Goal: Task Accomplishment & Management: Manage account settings

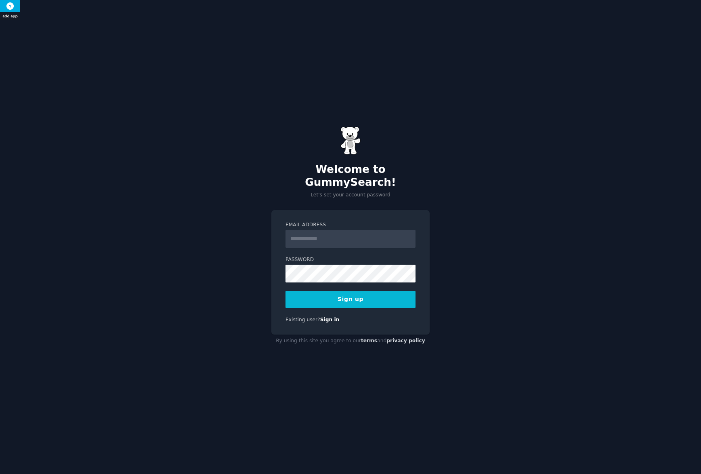
type input "**********"
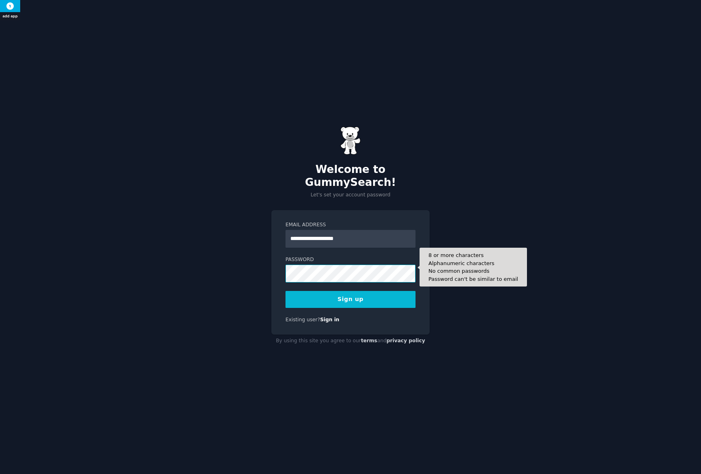
click at [286, 291] on button "Sign up" at bounding box center [351, 299] width 130 height 17
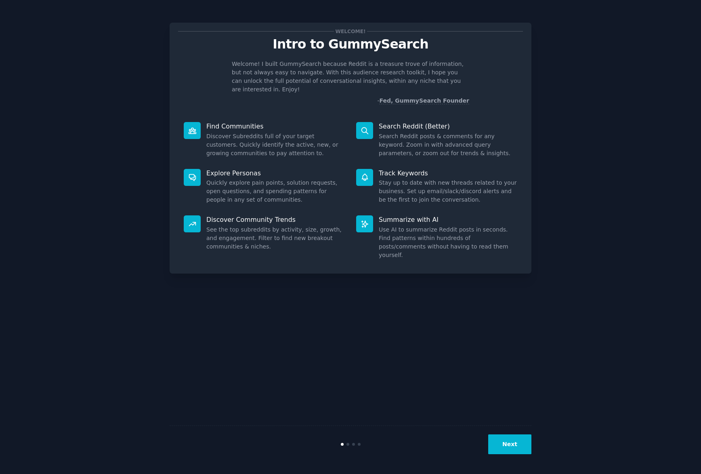
click at [515, 443] on button "Next" at bounding box center [509, 444] width 43 height 20
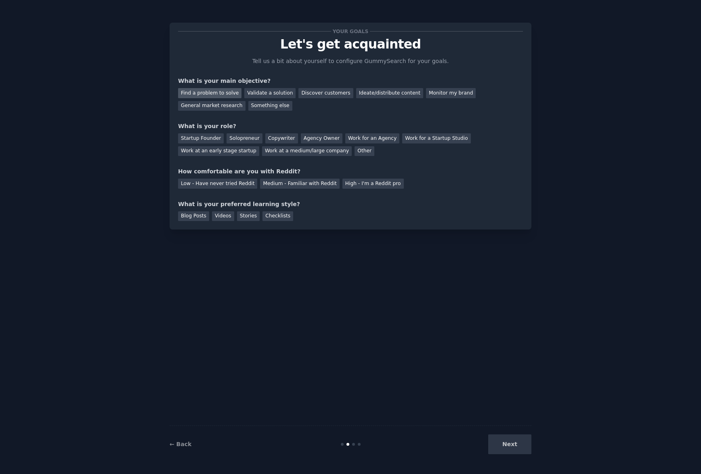
click at [228, 94] on div "Find a problem to solve" at bounding box center [209, 93] width 63 height 10
click at [270, 94] on div "Validate a solution" at bounding box center [269, 93] width 51 height 10
click at [322, 94] on div "Discover customers" at bounding box center [326, 93] width 55 height 10
click at [328, 137] on div "Agency Owner" at bounding box center [322, 138] width 42 height 10
click at [195, 186] on div "Low - Have never tried Reddit" at bounding box center [217, 184] width 79 height 10
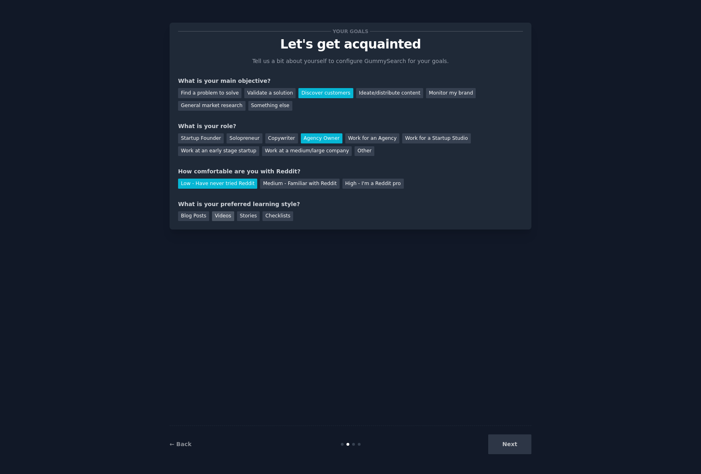
click at [227, 215] on div "Videos" at bounding box center [223, 216] width 22 height 10
click at [250, 215] on div "Stories" at bounding box center [248, 216] width 23 height 10
click at [263, 214] on div "Checklists" at bounding box center [278, 216] width 31 height 10
click at [219, 217] on div "Videos" at bounding box center [223, 216] width 22 height 10
click at [504, 438] on button "Next" at bounding box center [509, 444] width 43 height 20
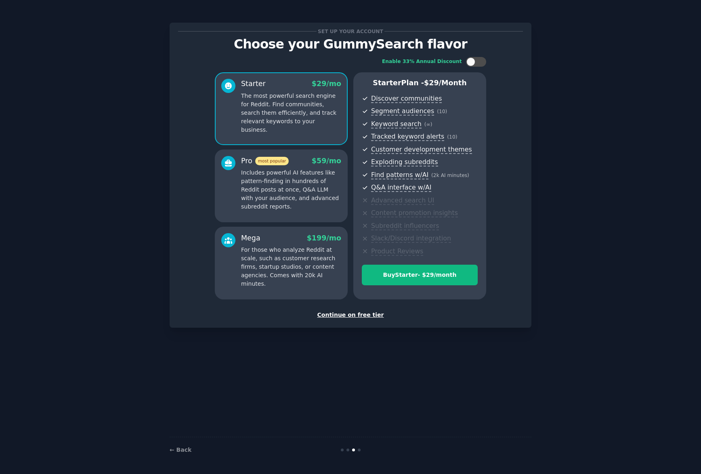
click at [354, 314] on div "Continue on free tier" at bounding box center [350, 315] width 345 height 8
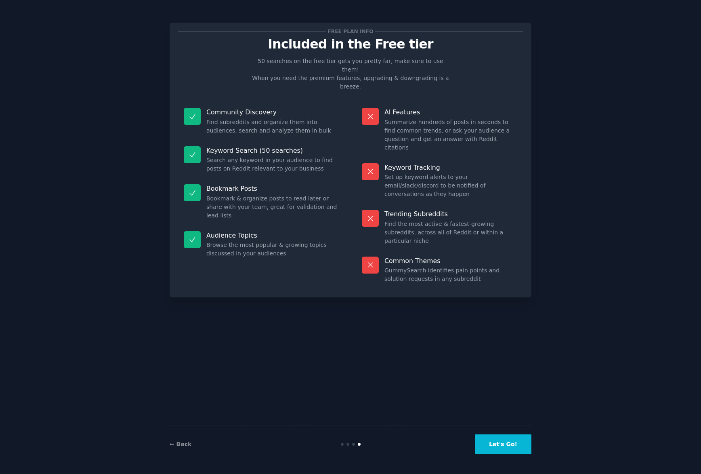
click at [518, 445] on button "Let's Go!" at bounding box center [503, 444] width 57 height 20
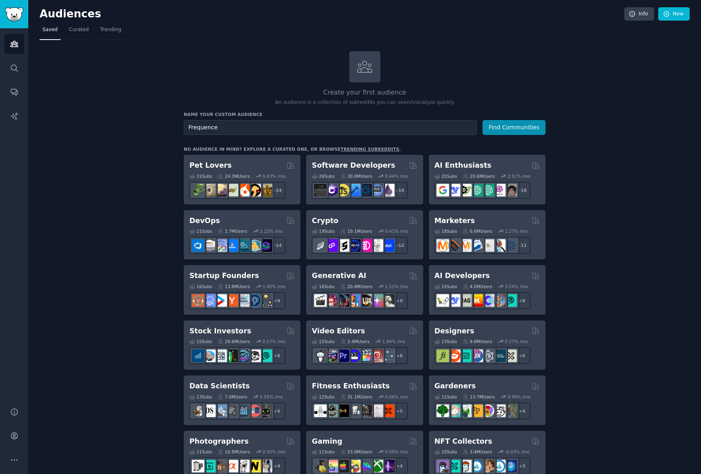
type input "Frequenc"
type input "Frequent Travelers"
click at [529, 126] on button "Find Communities" at bounding box center [514, 127] width 63 height 15
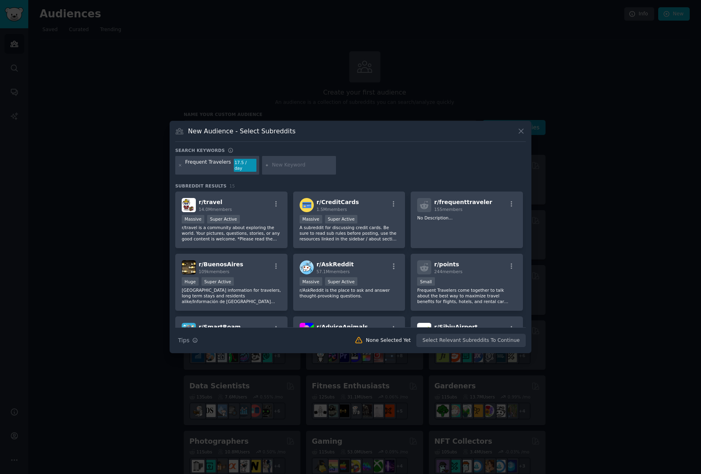
click at [293, 165] on input "text" at bounding box center [302, 165] width 61 height 7
type input "Preferences"
click at [402, 159] on div "Frequent Travelers 17.5 / day Preferences" at bounding box center [350, 166] width 351 height 21
drag, startPoint x: 380, startPoint y: 170, endPoint x: 337, endPoint y: 170, distance: 42.8
click at [380, 170] on div "Frequent Travelers 17.5 / day Preferences" at bounding box center [350, 166] width 351 height 21
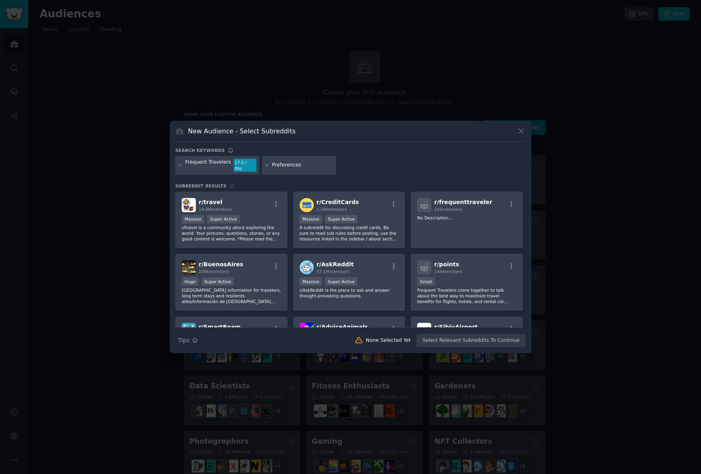
click at [280, 168] on input "Preferences" at bounding box center [302, 165] width 61 height 7
click at [408, 169] on div "Frequent Travelers 17.5 / day Preferences" at bounding box center [350, 166] width 351 height 21
click at [370, 167] on div "Frequent Travelers 17.5 / day Preferences" at bounding box center [350, 166] width 351 height 21
click at [265, 164] on icon at bounding box center [267, 165] width 4 height 4
click at [358, 165] on div "Frequent Travelers 17.5 / day Preferences" at bounding box center [350, 166] width 351 height 21
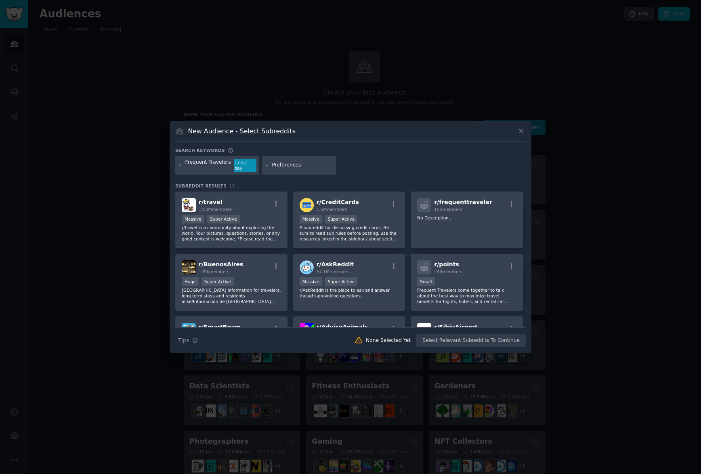
click at [348, 174] on div "Frequent Travelers 17.5 / day Preferences" at bounding box center [350, 166] width 351 height 21
click at [309, 166] on input "Preferences" at bounding box center [302, 165] width 61 height 7
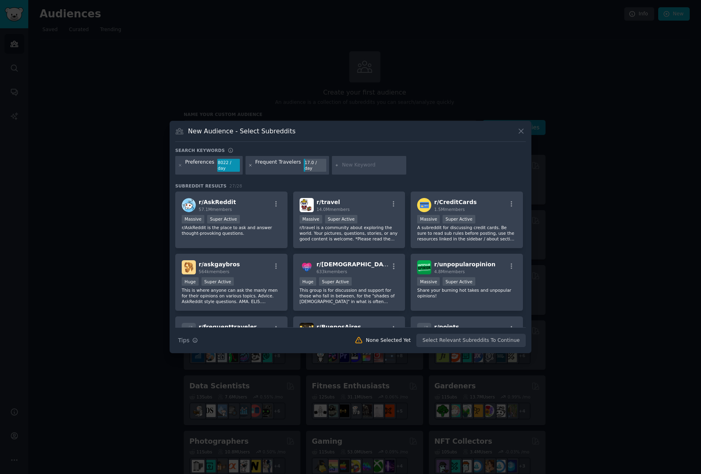
click at [249, 165] on icon at bounding box center [250, 165] width 2 height 2
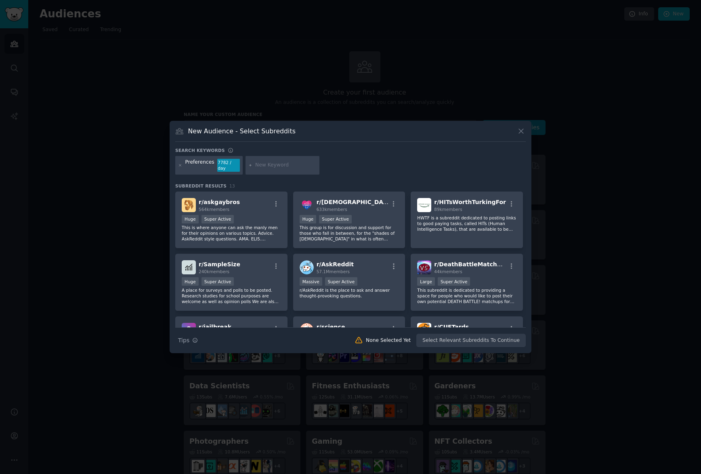
click at [265, 161] on div at bounding box center [283, 165] width 74 height 19
click at [179, 165] on icon at bounding box center [180, 165] width 4 height 4
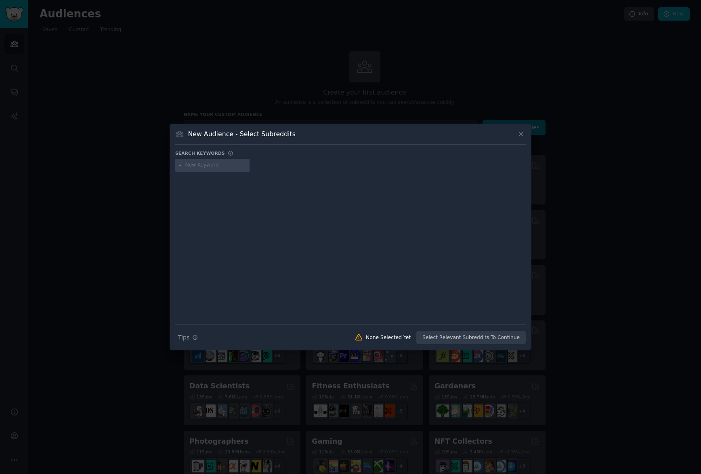
click at [192, 165] on input "text" at bounding box center [215, 165] width 61 height 7
paste input "Thiago"
type input "Frequent Travelers"
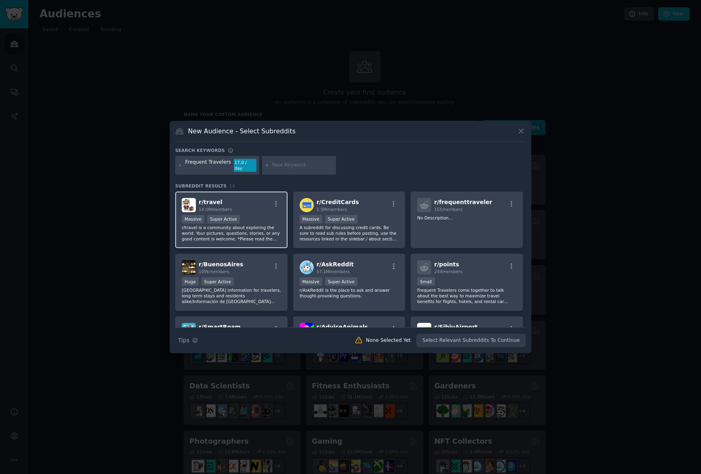
click at [253, 200] on div "r/ travel 14.0M members" at bounding box center [231, 205] width 99 height 14
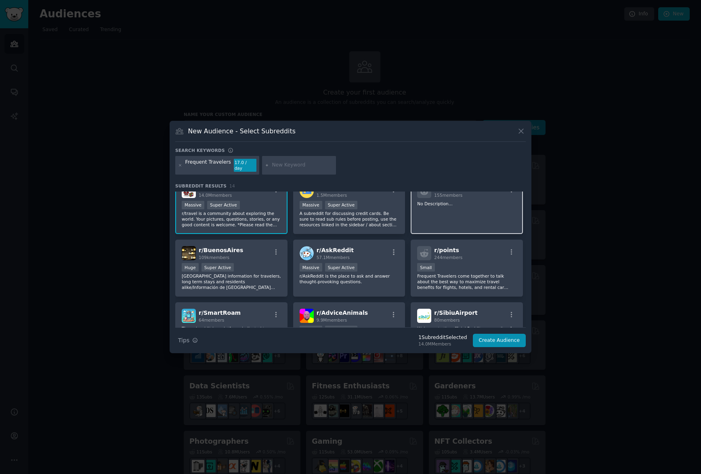
scroll to position [16, 0]
click at [478, 205] on div "r/ frequenttraveler 155 members No Description..." at bounding box center [467, 204] width 112 height 57
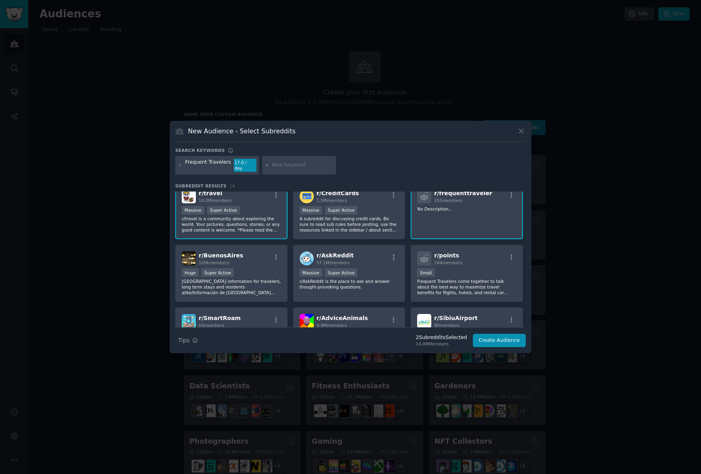
scroll to position [0, 0]
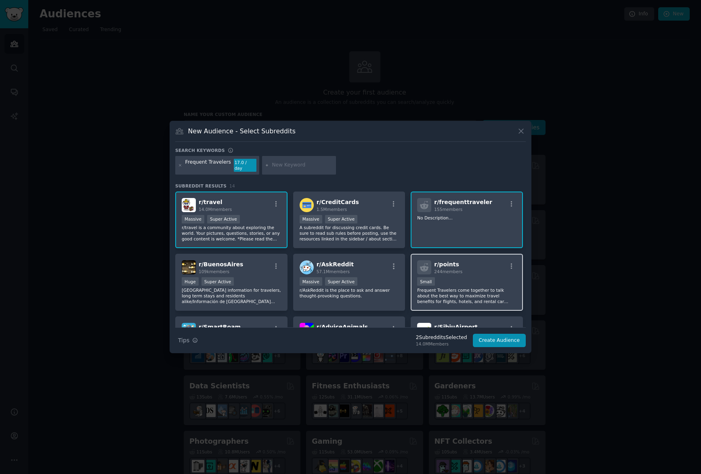
click at [467, 278] on div "100 - 1000 members Small" at bounding box center [466, 282] width 99 height 10
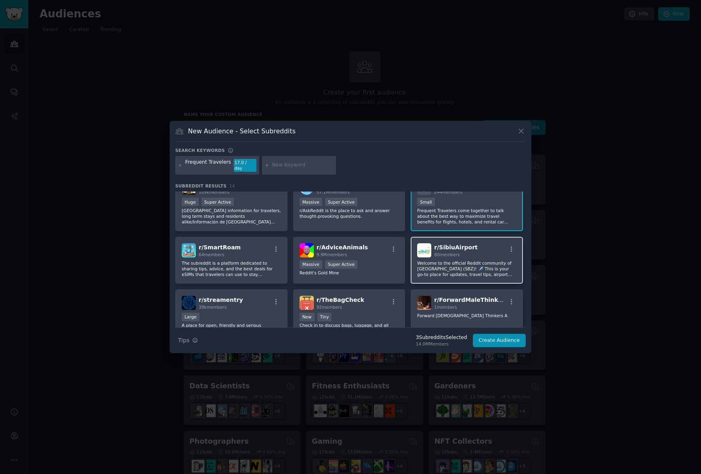
scroll to position [122, 0]
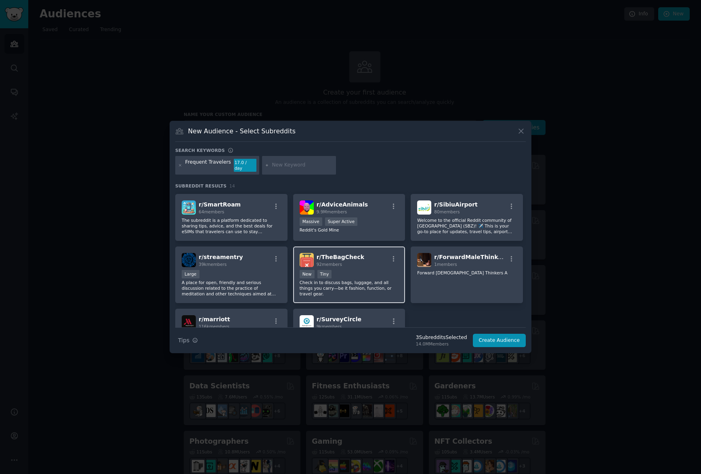
click at [353, 280] on p "Check in to discuss bags, luggage, and all things you carry—be it fashion, func…" at bounding box center [349, 288] width 99 height 17
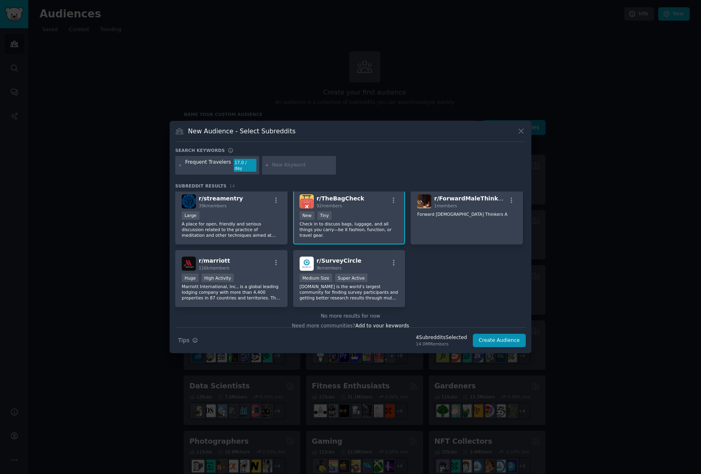
scroll to position [189, 0]
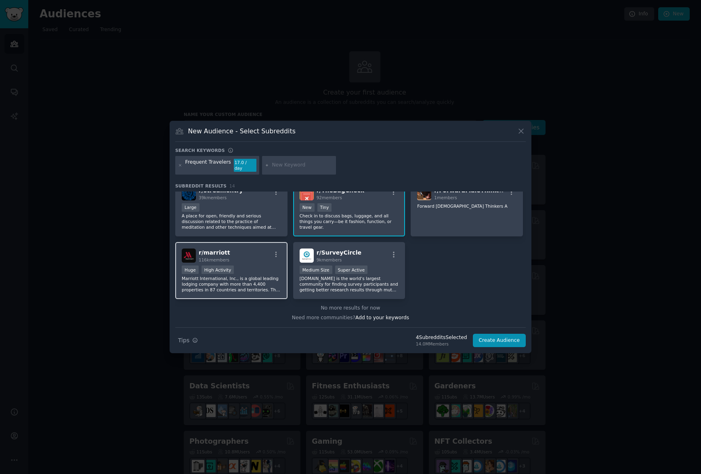
click at [248, 279] on p "Marriott International, Inc., is a global leading lodging company with more tha…" at bounding box center [231, 284] width 99 height 17
click at [495, 335] on button "Create Audience" at bounding box center [499, 341] width 53 height 14
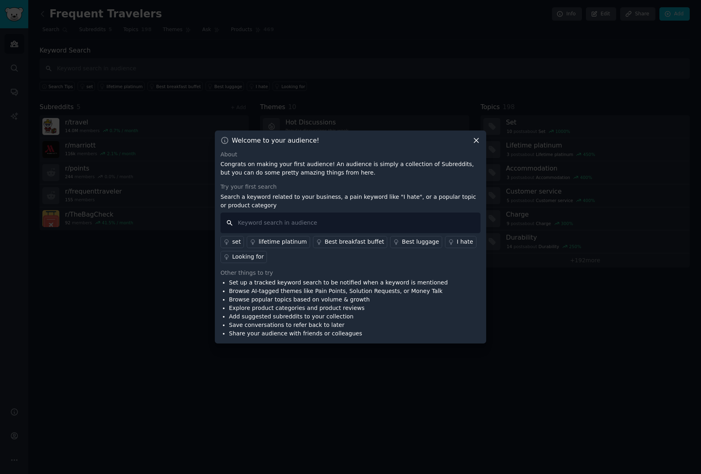
click at [299, 217] on input "text" at bounding box center [351, 223] width 260 height 21
type input "p"
type input "preferences"
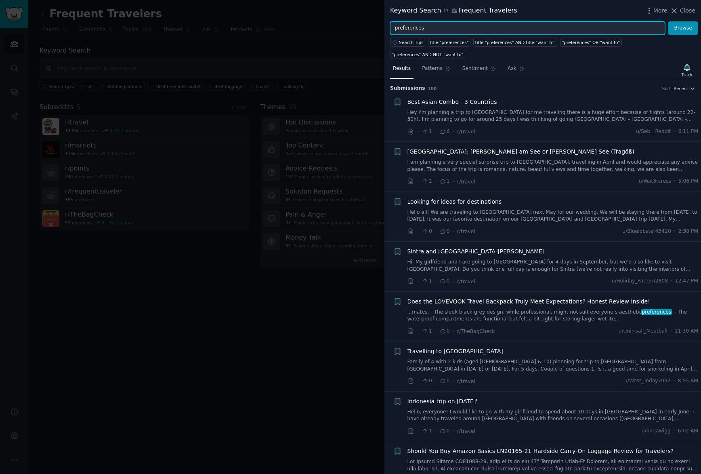
click at [431, 28] on input "preferences" at bounding box center [527, 28] width 275 height 14
click at [668, 21] on button "Browse" at bounding box center [683, 28] width 30 height 14
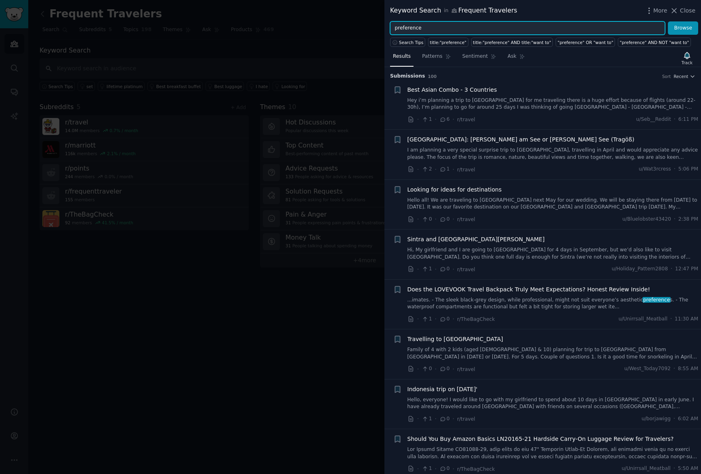
drag, startPoint x: 430, startPoint y: 28, endPoint x: 308, endPoint y: 7, distance: 123.7
click at [308, 7] on div "Keyword Search in Frequent Travelers More Close preference Browse Search Tips t…" at bounding box center [350, 237] width 701 height 474
type input "checkin"
click at [668, 21] on button "Browse" at bounding box center [683, 28] width 30 height 14
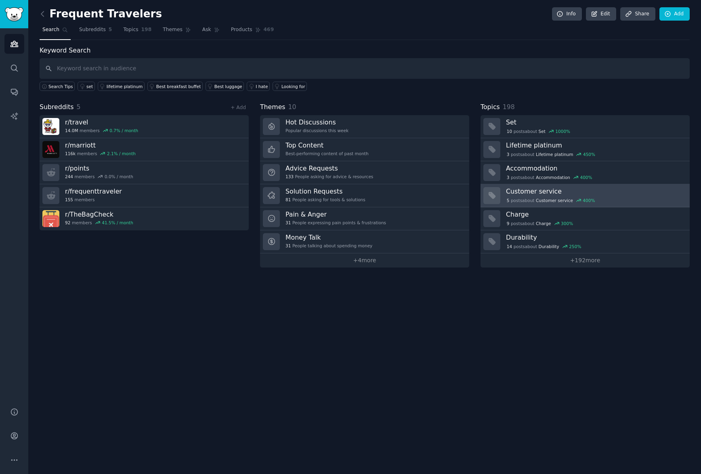
click at [551, 194] on h3 "Customer service" at bounding box center [595, 191] width 178 height 8
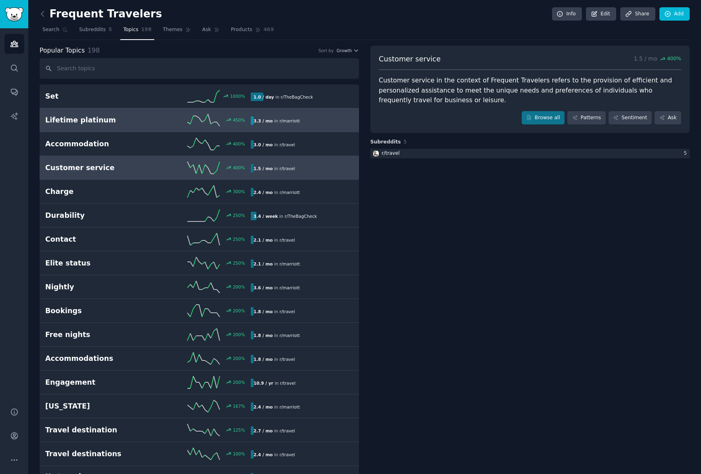
click at [161, 117] on div "450 %" at bounding box center [199, 120] width 103 height 12
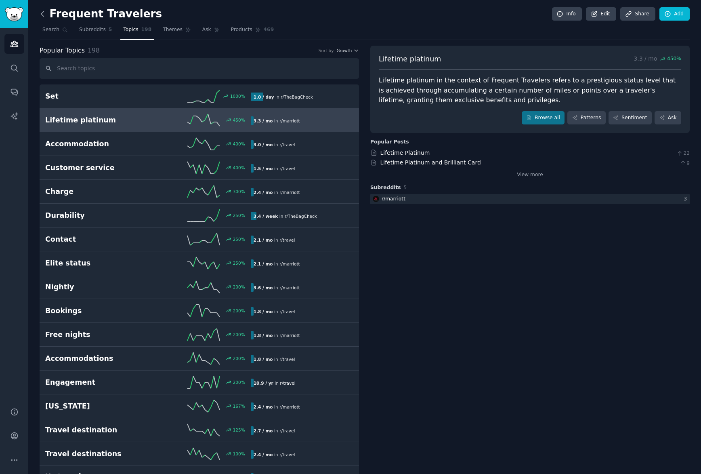
click at [40, 12] on icon at bounding box center [42, 14] width 8 height 8
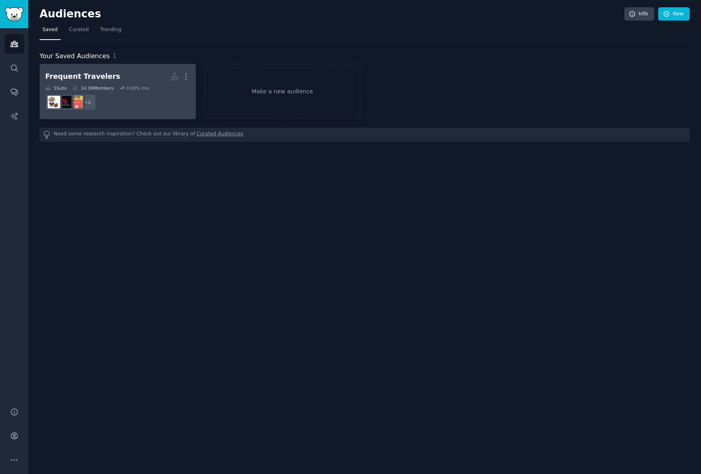
click at [139, 82] on h2 "Frequent Travelers More" at bounding box center [117, 76] width 145 height 14
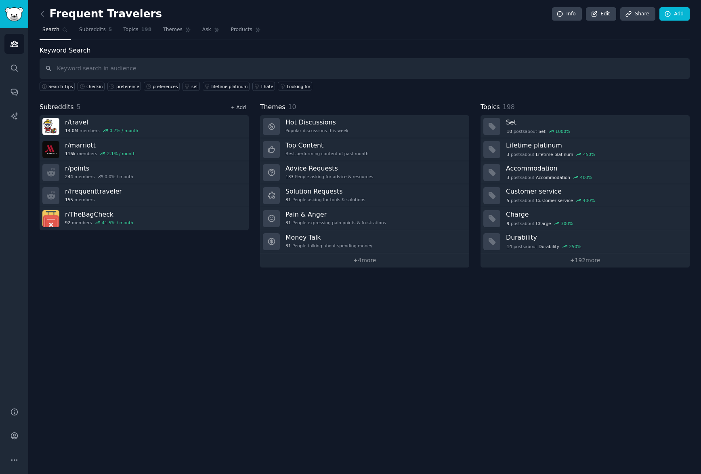
click at [244, 107] on link "+ Add" at bounding box center [238, 108] width 15 height 6
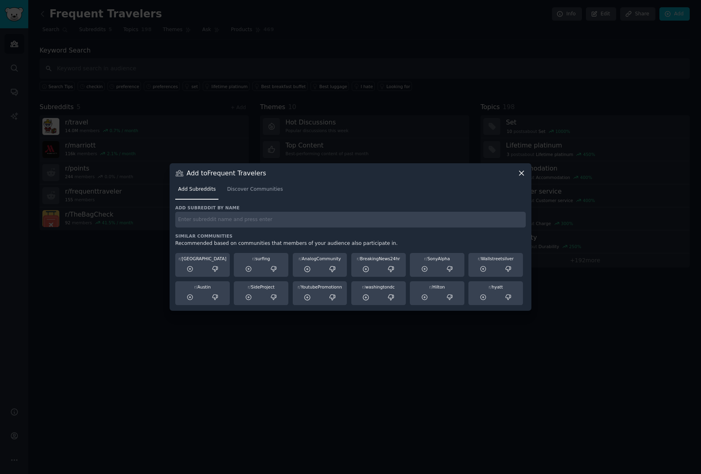
click at [227, 223] on input "text" at bounding box center [350, 220] width 351 height 16
type input "hyatt"
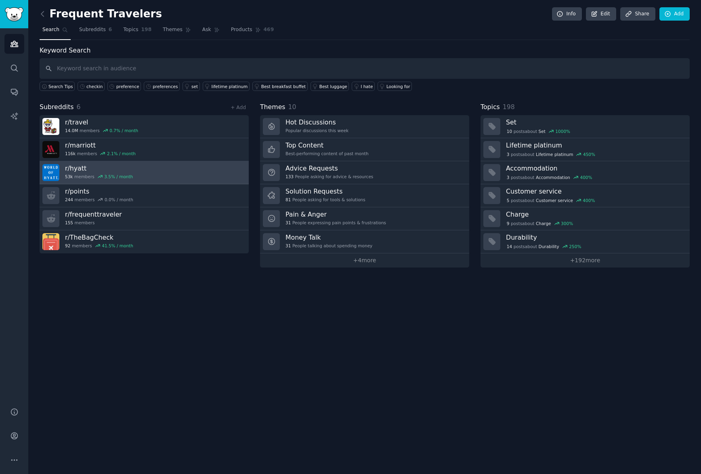
click at [89, 169] on h3 "r/ hyatt" at bounding box center [99, 168] width 68 height 8
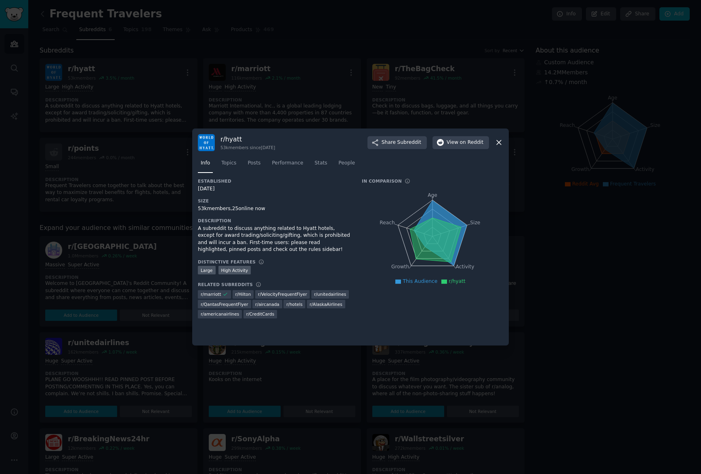
click at [663, 340] on div at bounding box center [350, 237] width 701 height 474
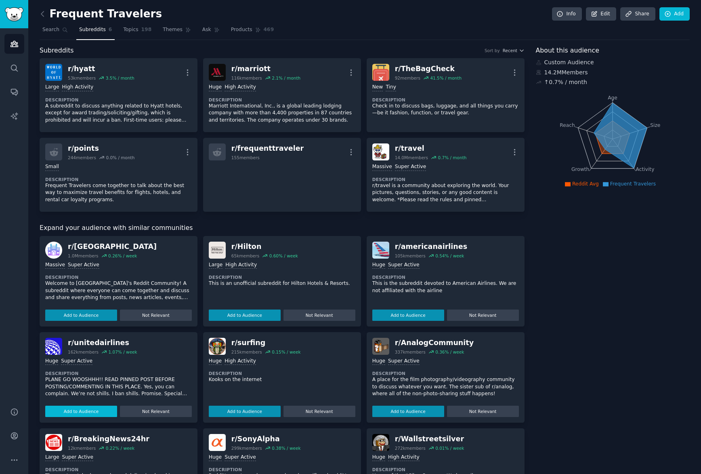
click at [83, 411] on button "Add to Audience" at bounding box center [81, 411] width 72 height 11
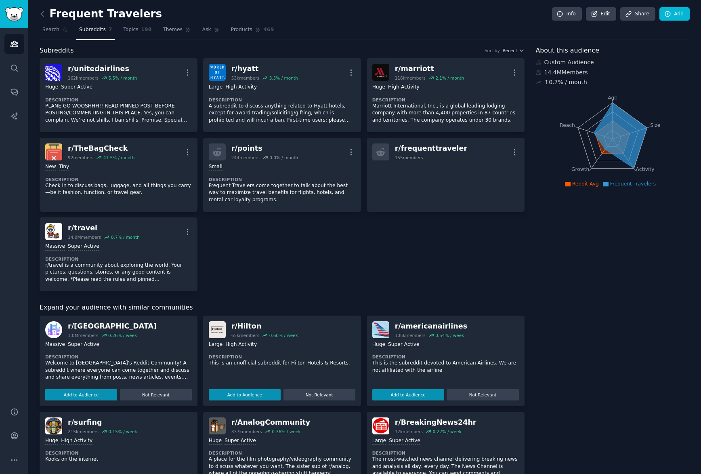
drag, startPoint x: 407, startPoint y: 397, endPoint x: 375, endPoint y: 394, distance: 31.7
click at [407, 397] on button "Add to Audience" at bounding box center [409, 394] width 72 height 11
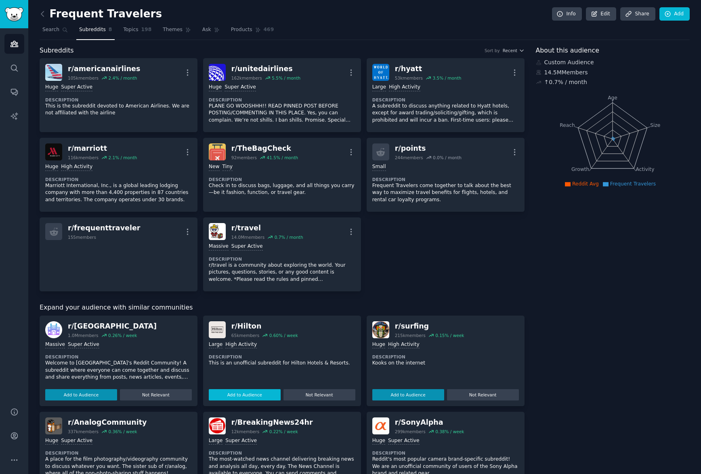
click at [243, 393] on button "Add to Audience" at bounding box center [245, 394] width 72 height 11
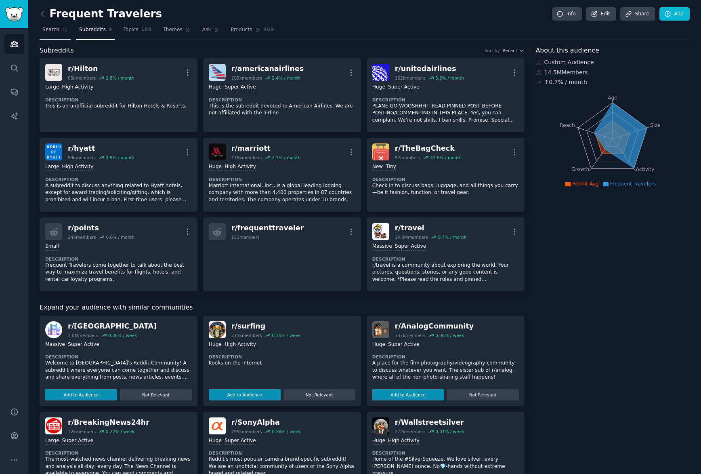
click at [57, 33] on span "Search" at bounding box center [50, 29] width 17 height 7
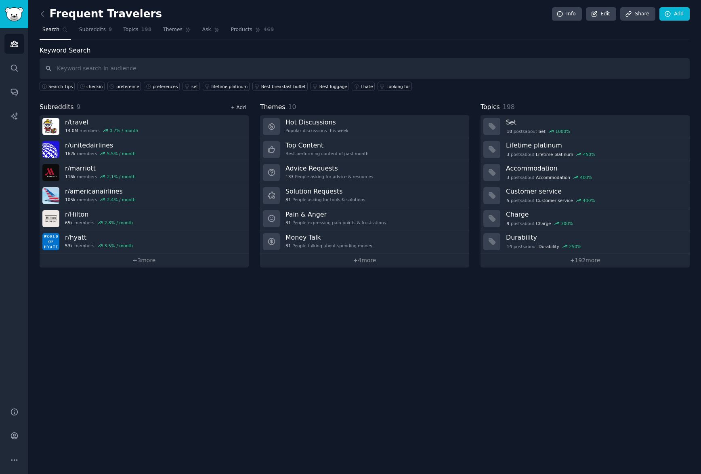
click at [244, 107] on link "+ Add" at bounding box center [238, 108] width 15 height 6
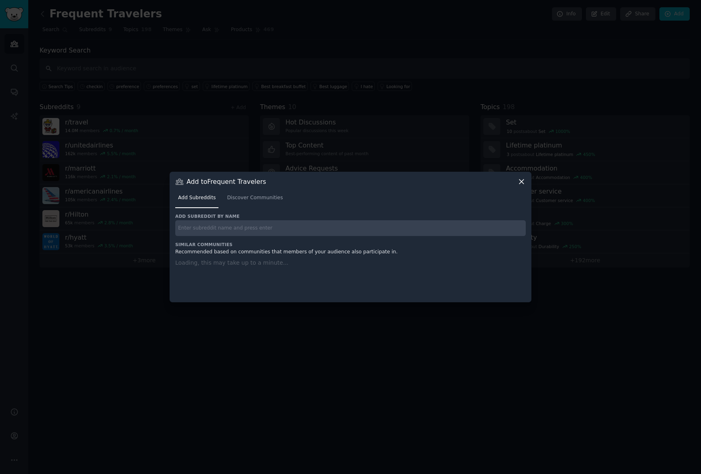
click at [243, 227] on div "Add subreddit by name Similar Communities Recommended based on communities that…" at bounding box center [350, 252] width 351 height 79
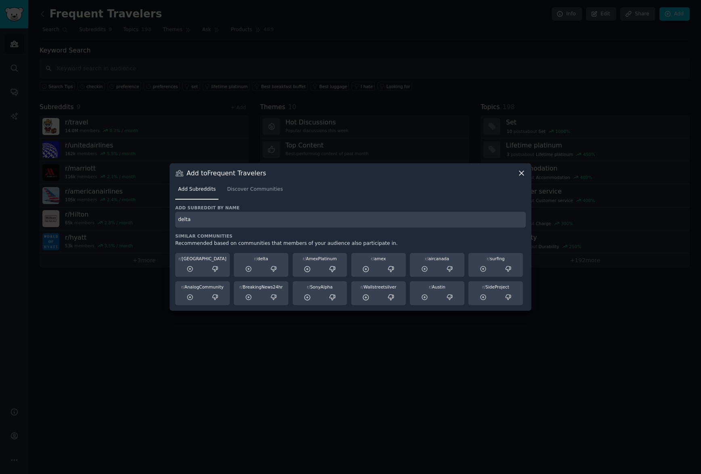
type input "delta"
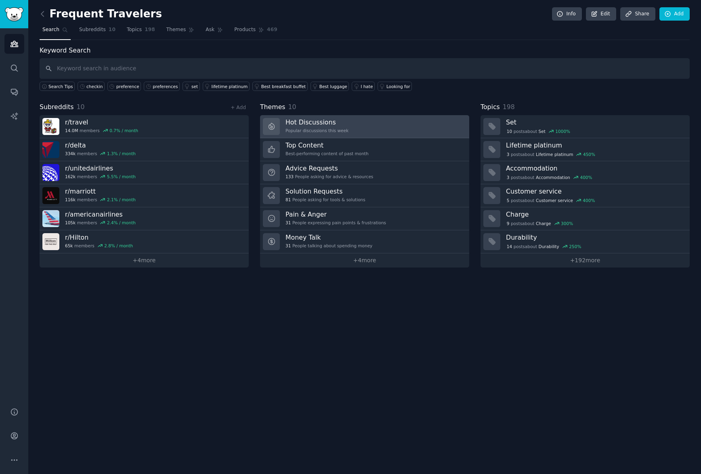
click at [318, 128] on div "Popular discussions this week" at bounding box center [317, 131] width 63 height 6
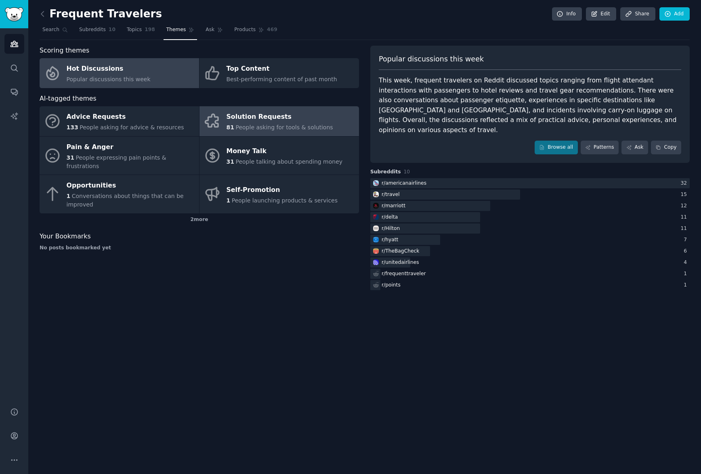
click at [302, 121] on div "Solution Requests" at bounding box center [280, 117] width 107 height 13
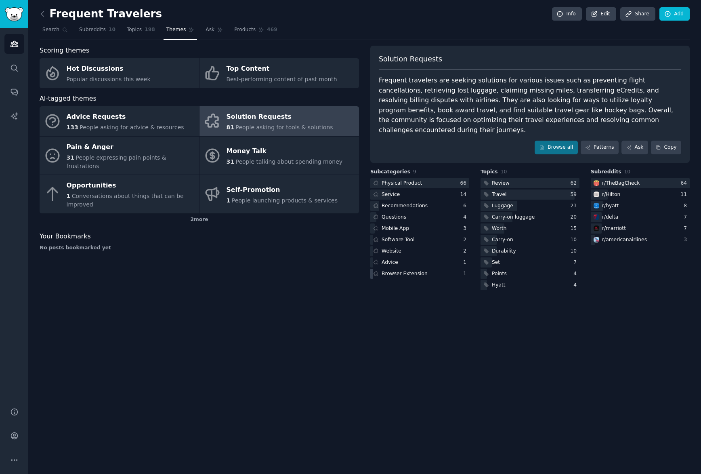
click at [413, 270] on div "Browser Extension" at bounding box center [405, 273] width 46 height 7
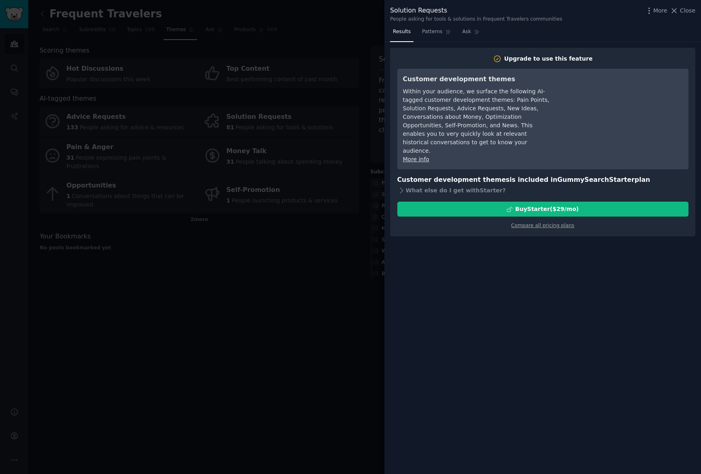
click at [313, 283] on div at bounding box center [350, 237] width 701 height 474
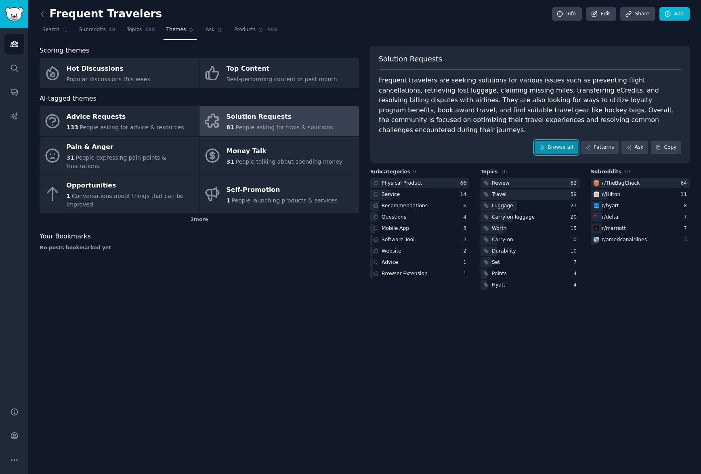
click at [562, 141] on link "Browse all" at bounding box center [556, 148] width 43 height 14
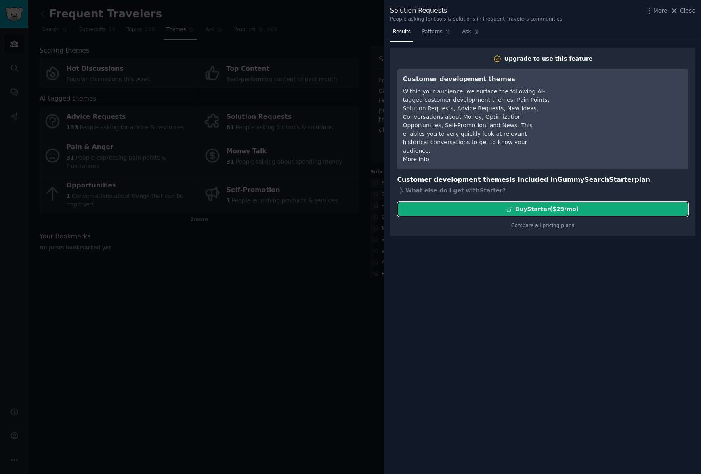
click at [573, 205] on div "Buy Starter ($ 29 /mo )" at bounding box center [547, 209] width 63 height 8
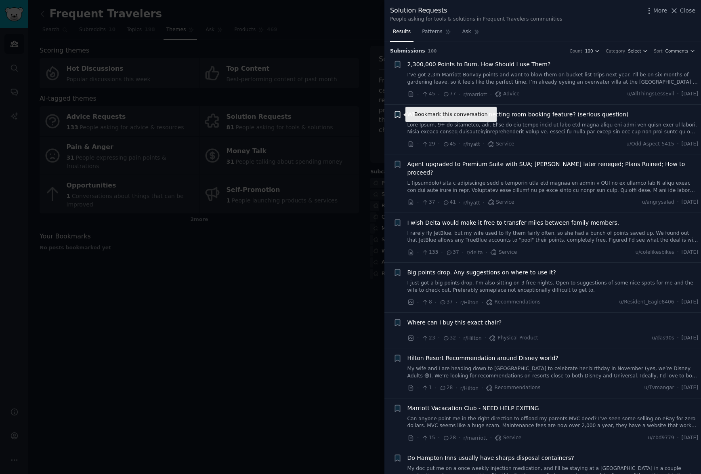
click at [397, 116] on icon "button" at bounding box center [397, 114] width 5 height 6
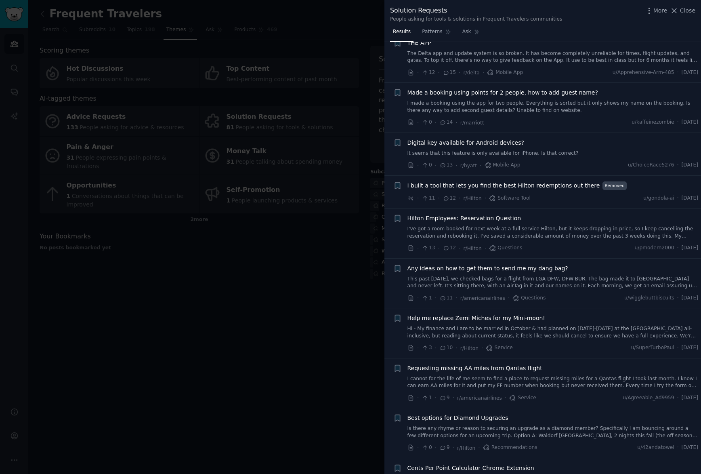
scroll to position [634, 0]
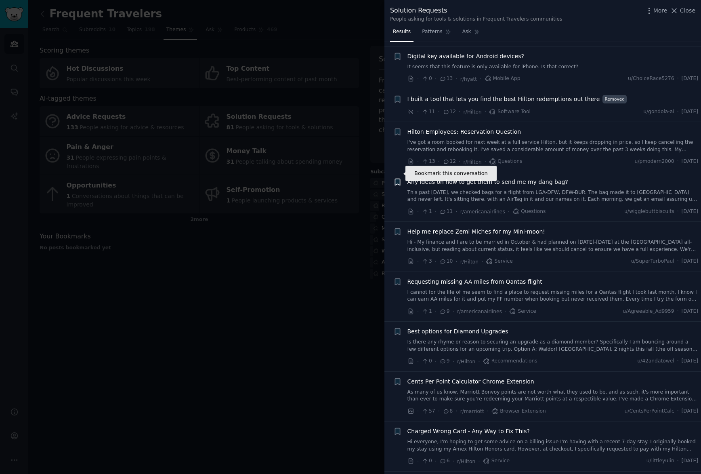
click at [397, 179] on icon "button" at bounding box center [397, 182] width 5 height 6
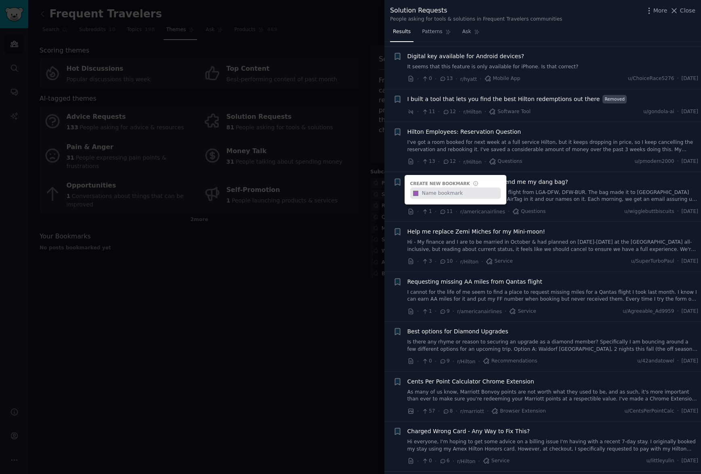
click at [397, 178] on div "+ Create new bookmark #9b59b6" at bounding box center [398, 182] width 8 height 8
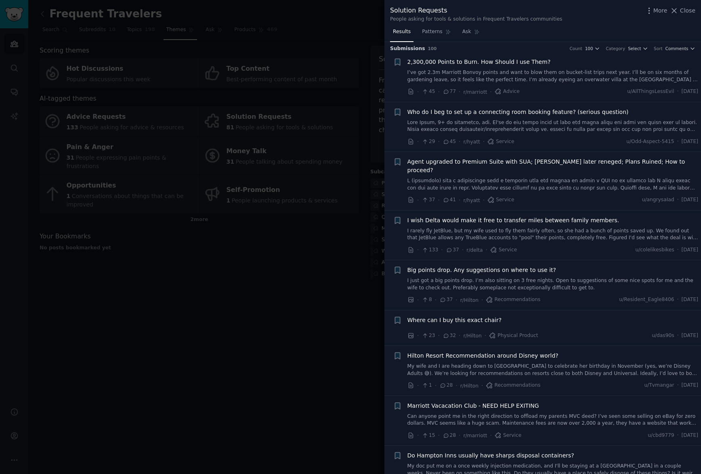
scroll to position [0, 0]
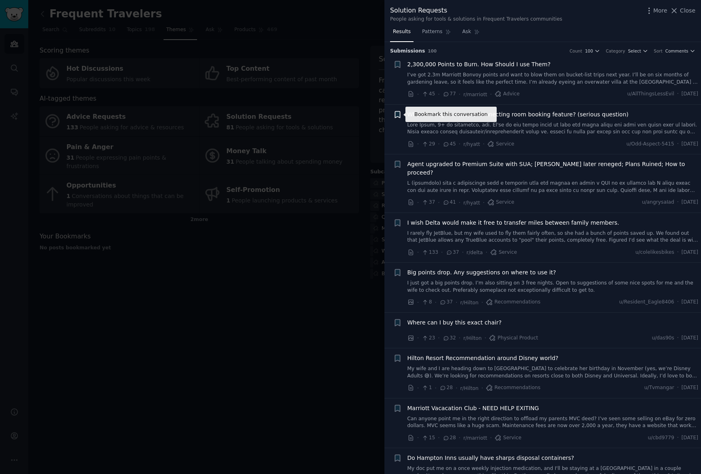
click at [397, 114] on icon "button" at bounding box center [397, 114] width 5 height 6
type input "I"
type input "P"
type input "Idea"
click at [689, 10] on span "Close" at bounding box center [687, 10] width 15 height 8
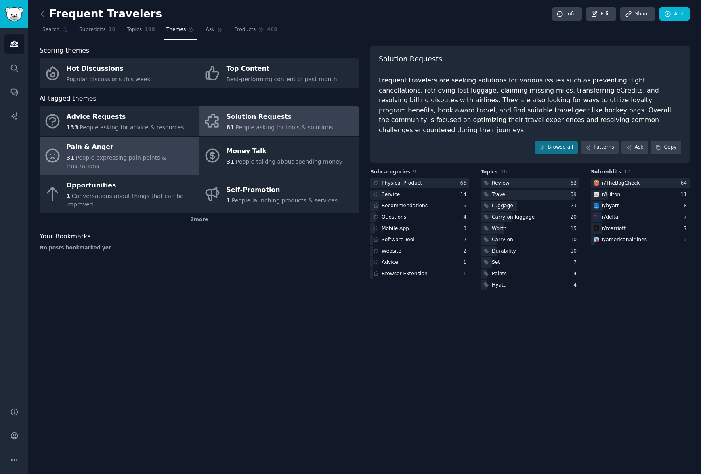
click at [147, 152] on div "Pain & Anger" at bounding box center [131, 147] width 128 height 13
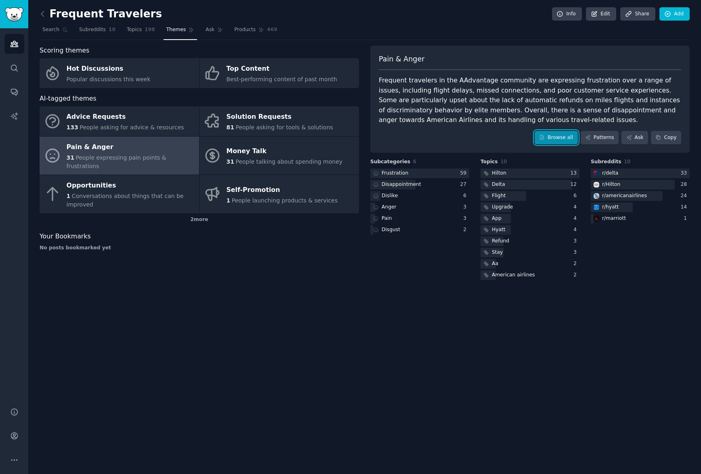
click at [548, 136] on link "Browse all" at bounding box center [556, 138] width 43 height 14
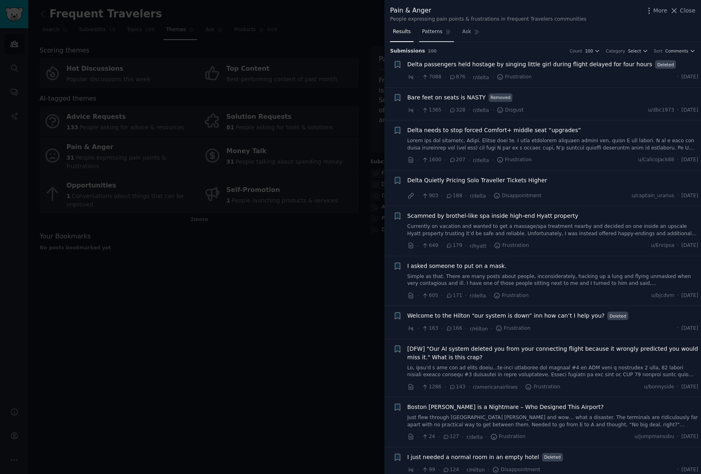
click at [439, 30] on span "Patterns" at bounding box center [432, 31] width 20 height 7
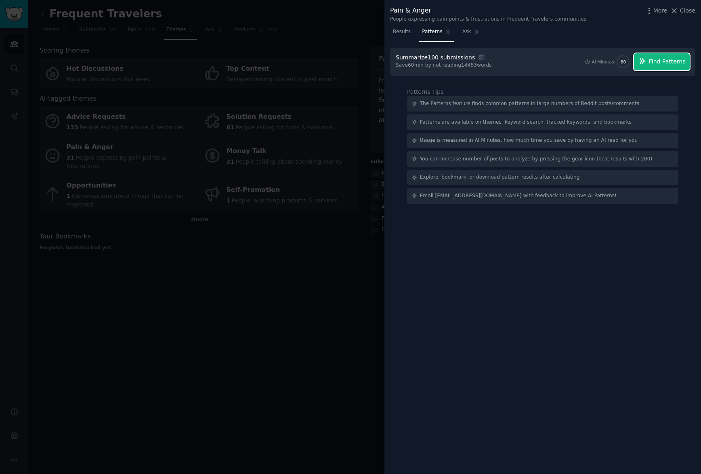
click at [657, 61] on span "Find Patterns" at bounding box center [667, 61] width 37 height 8
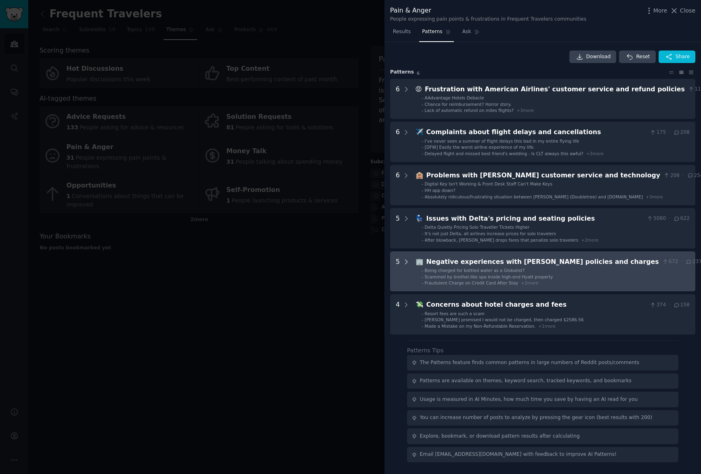
click at [408, 261] on icon at bounding box center [406, 261] width 7 height 7
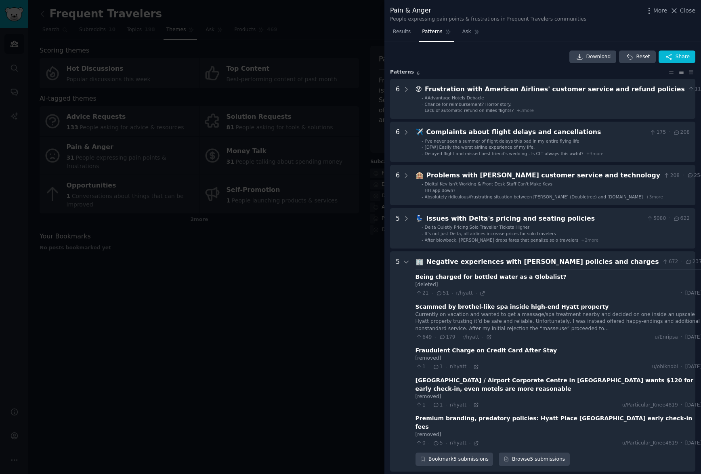
click at [286, 116] on div at bounding box center [350, 237] width 701 height 474
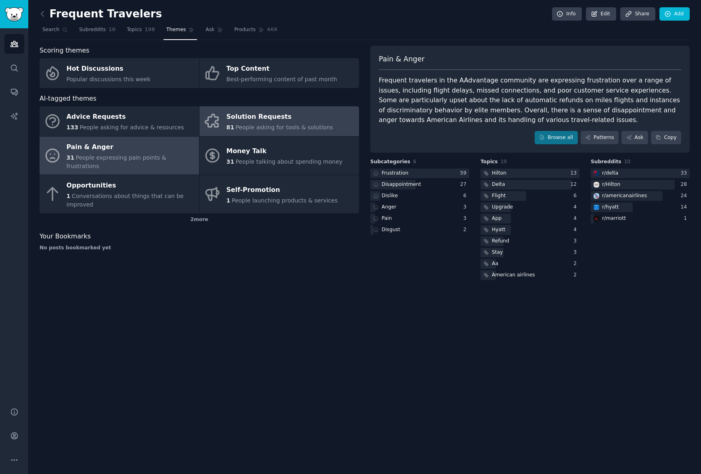
click at [287, 120] on div "Solution Requests" at bounding box center [280, 117] width 107 height 13
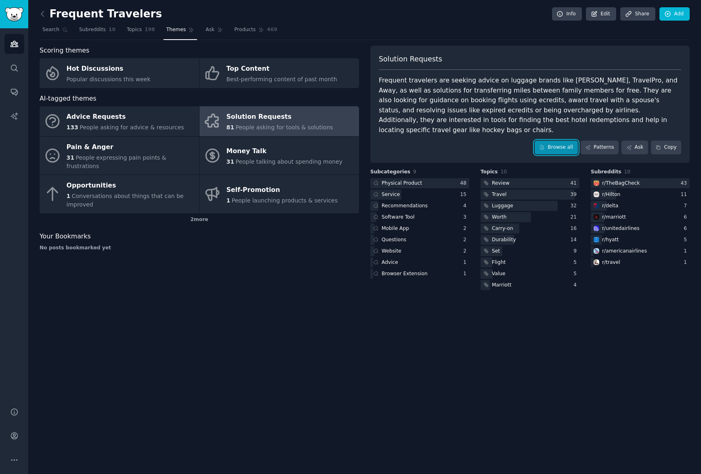
click at [560, 141] on link "Browse all" at bounding box center [556, 148] width 43 height 14
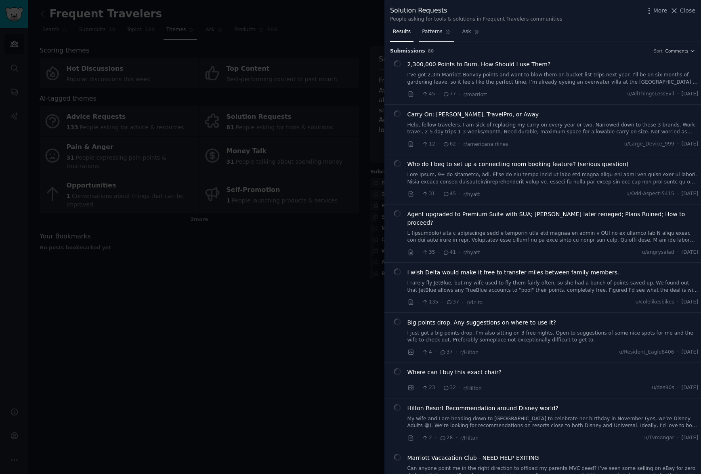
click at [437, 38] on link "Patterns" at bounding box center [436, 33] width 34 height 17
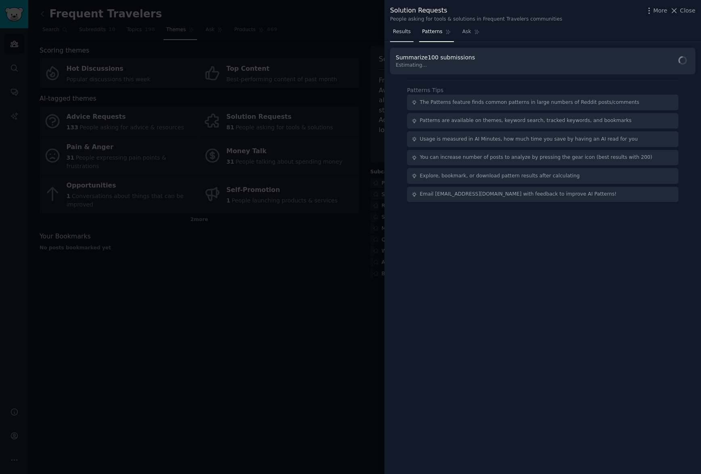
click at [408, 34] on span "Results" at bounding box center [402, 31] width 18 height 7
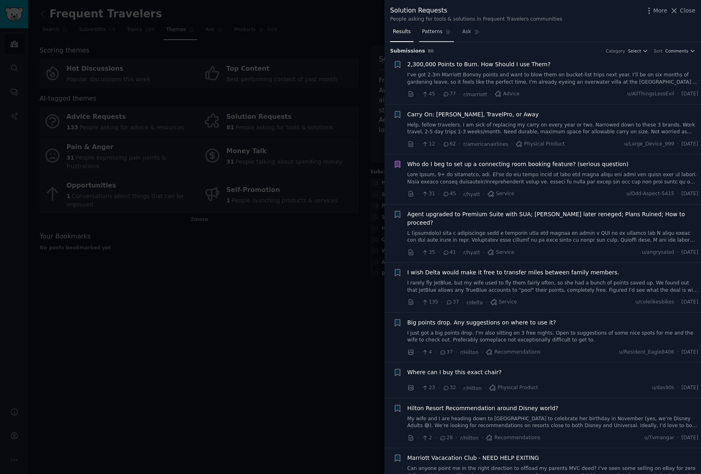
click at [429, 31] on span "Patterns" at bounding box center [432, 31] width 20 height 7
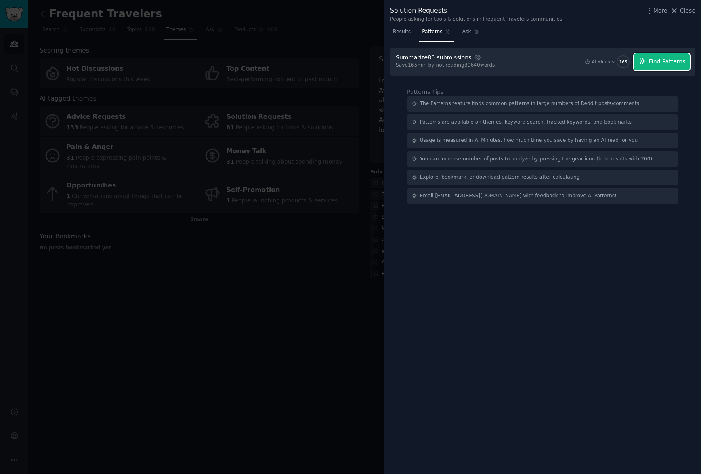
click at [676, 64] on span "Find Patterns" at bounding box center [667, 61] width 37 height 8
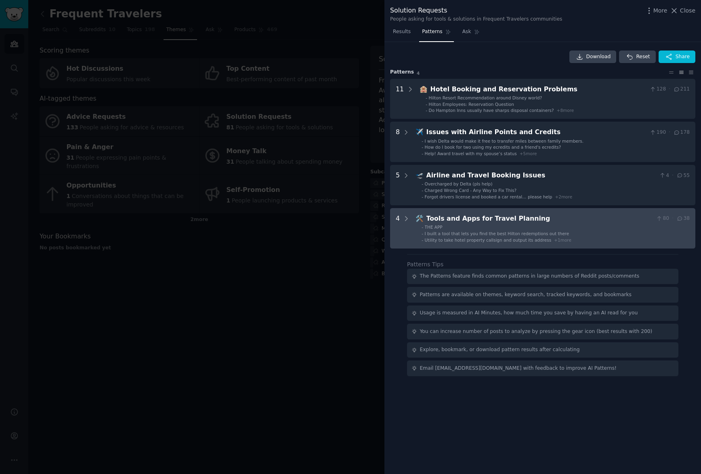
click at [564, 217] on div "Tools and Apps for Travel Planning" at bounding box center [540, 219] width 227 height 10
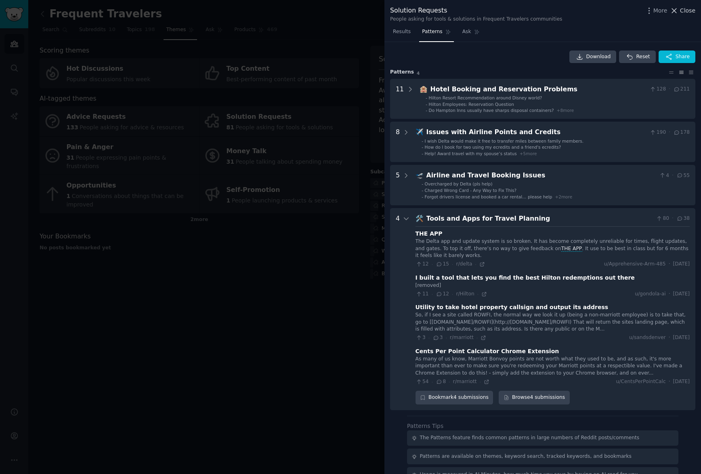
click at [684, 13] on span "Close" at bounding box center [687, 10] width 15 height 8
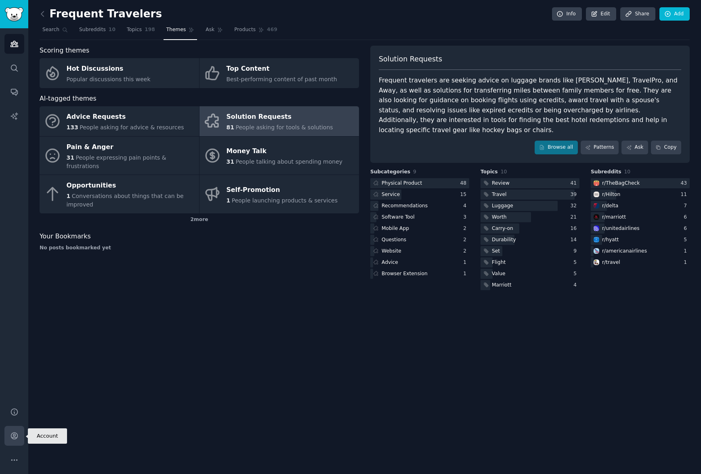
click at [14, 438] on icon "Sidebar" at bounding box center [14, 436] width 8 height 8
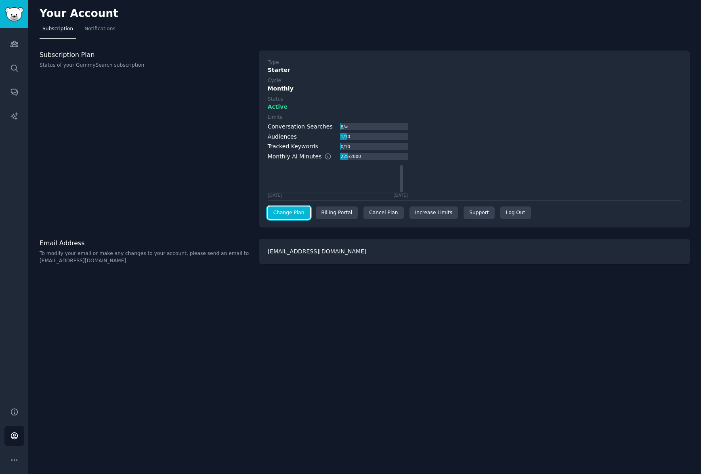
click at [297, 215] on link "Change Plan" at bounding box center [289, 212] width 42 height 13
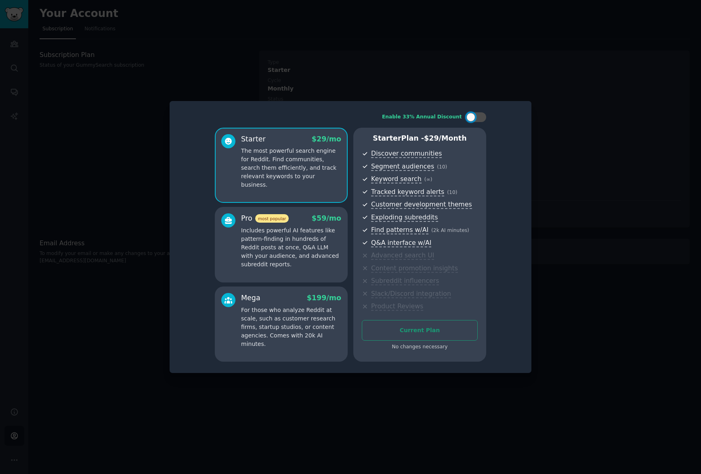
click at [559, 157] on div at bounding box center [350, 237] width 701 height 474
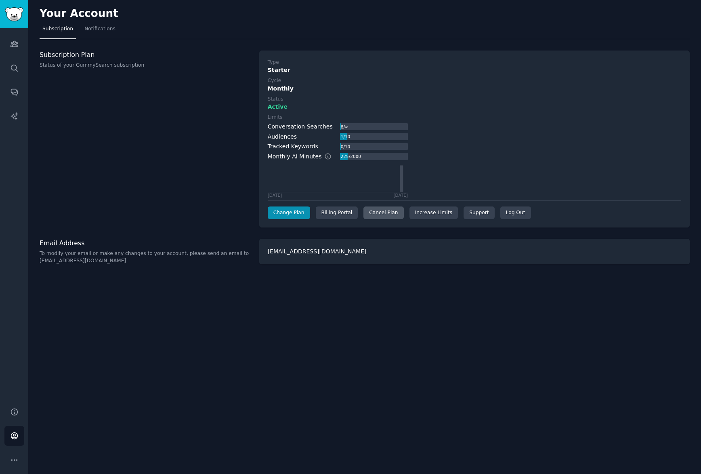
click at [386, 213] on div "Cancel Plan" at bounding box center [384, 212] width 40 height 13
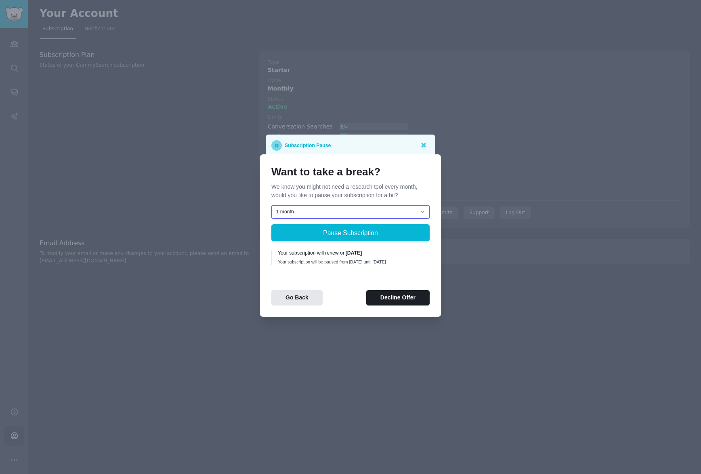
click at [340, 210] on select "1 month 2 months 3 months Choose a custom date to resume" at bounding box center [351, 212] width 158 height 14
select select "[object Object]"
click at [272, 205] on select "1 month 2 months 3 months Choose a custom date to resume" at bounding box center [351, 212] width 158 height 14
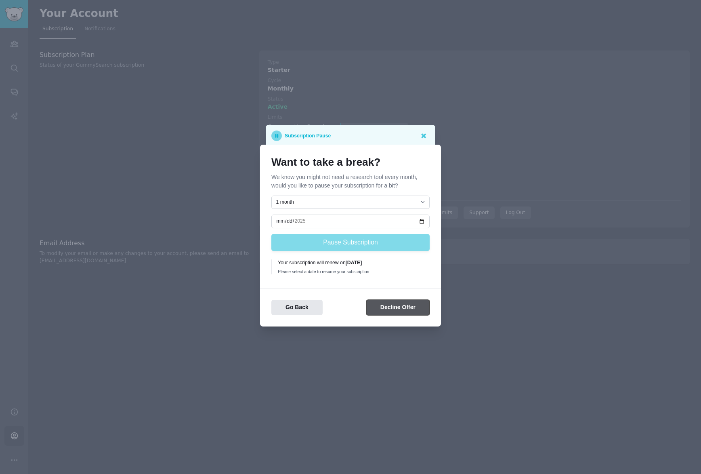
click at [389, 309] on button "Decline Offer" at bounding box center [397, 308] width 63 height 16
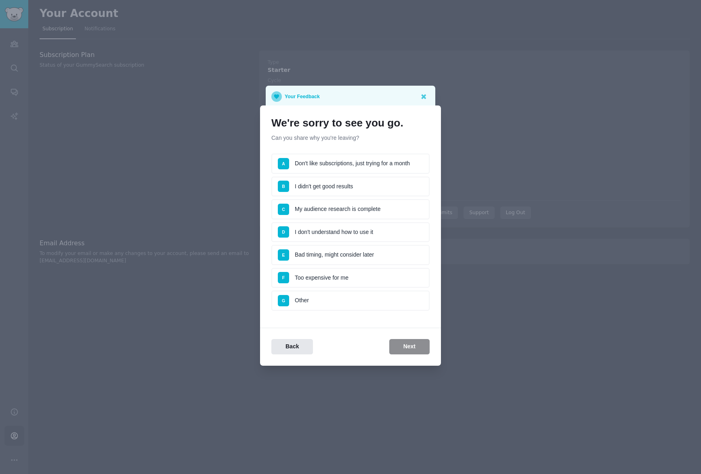
click at [367, 163] on li "A Don't like subscriptions, just trying for a month" at bounding box center [351, 164] width 158 height 20
click at [410, 347] on button "Next" at bounding box center [409, 347] width 40 height 16
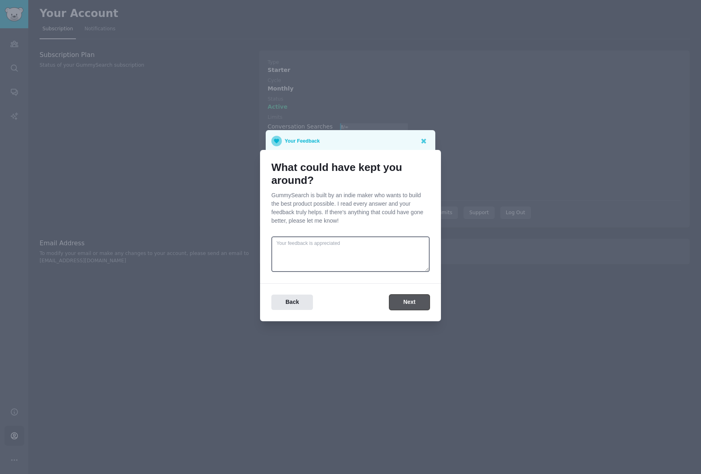
click at [404, 298] on button "Next" at bounding box center [409, 303] width 40 height 16
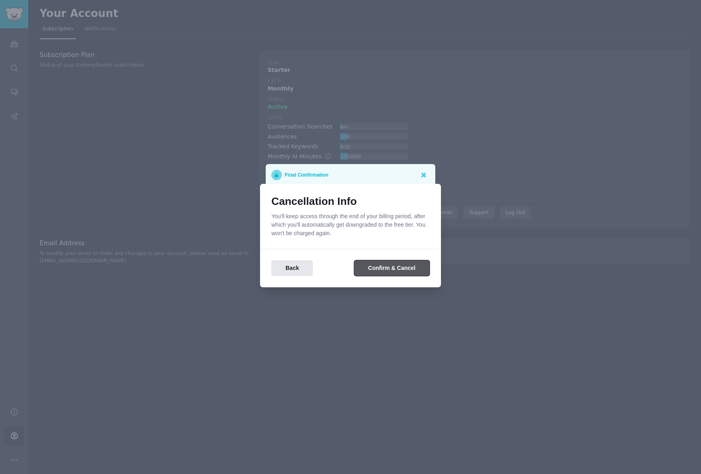
click at [378, 271] on button "Confirm & Cancel" at bounding box center [392, 268] width 76 height 16
